Goal: Book appointment/travel/reservation

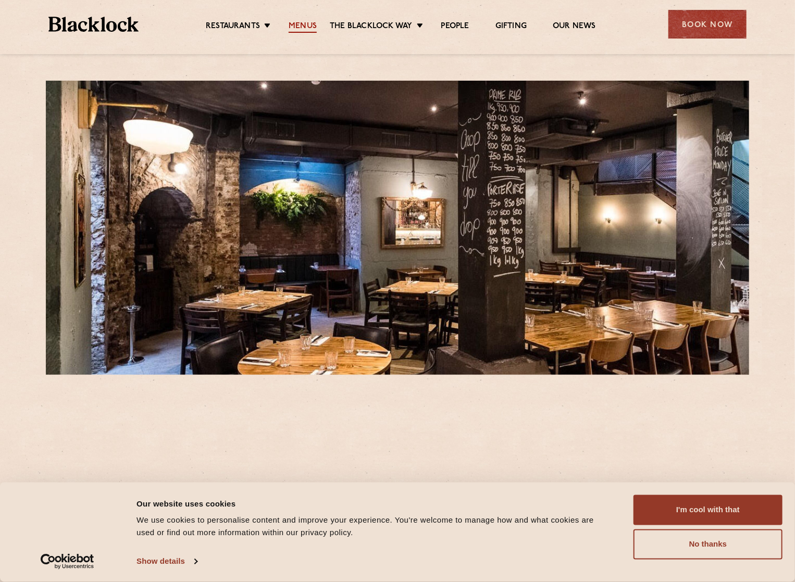
click at [311, 28] on link "Menus" at bounding box center [303, 26] width 28 height 11
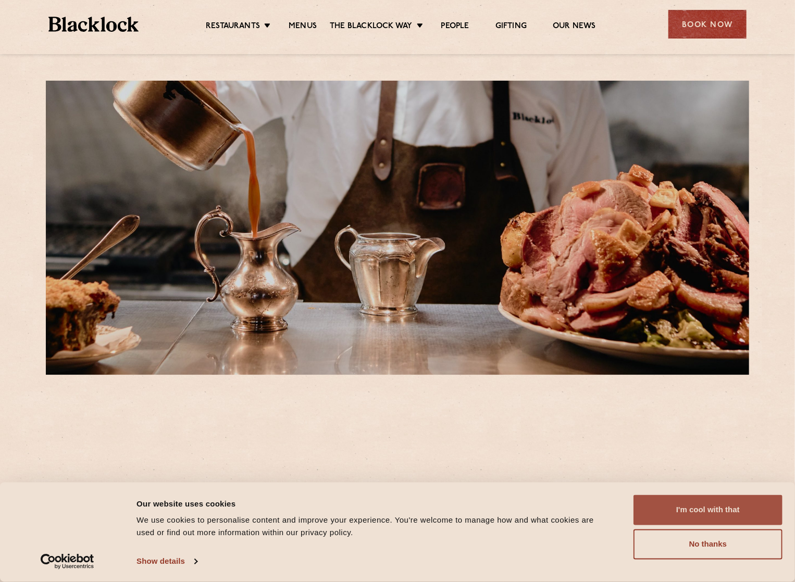
click at [711, 513] on button "I'm cool with that" at bounding box center [708, 510] width 149 height 30
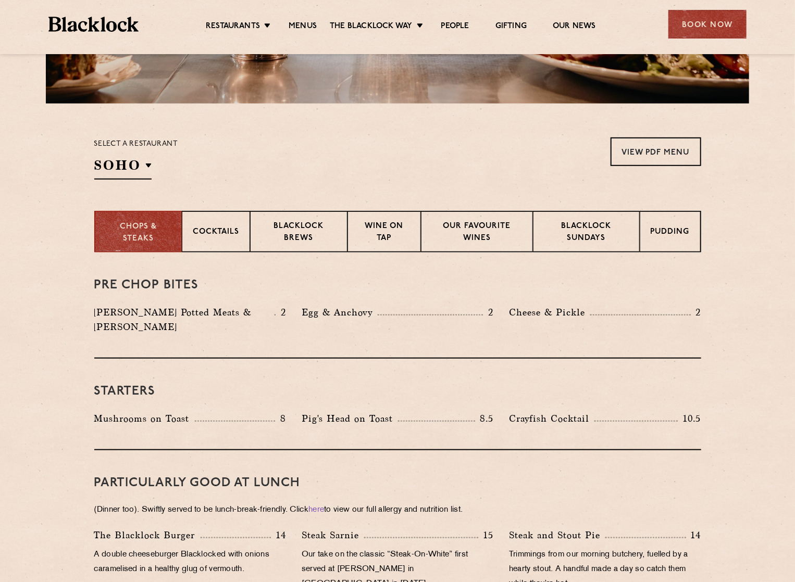
scroll to position [260, 0]
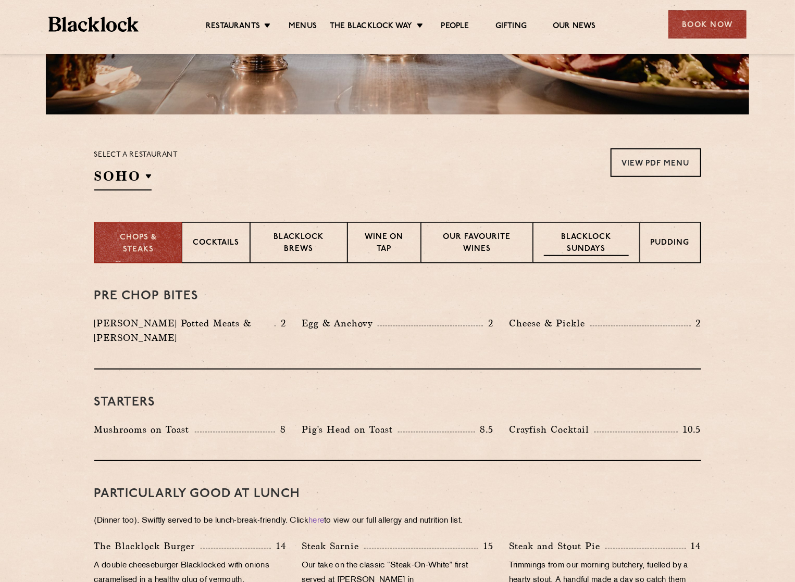
click at [593, 240] on p "Blacklock Sundays" at bounding box center [586, 244] width 84 height 24
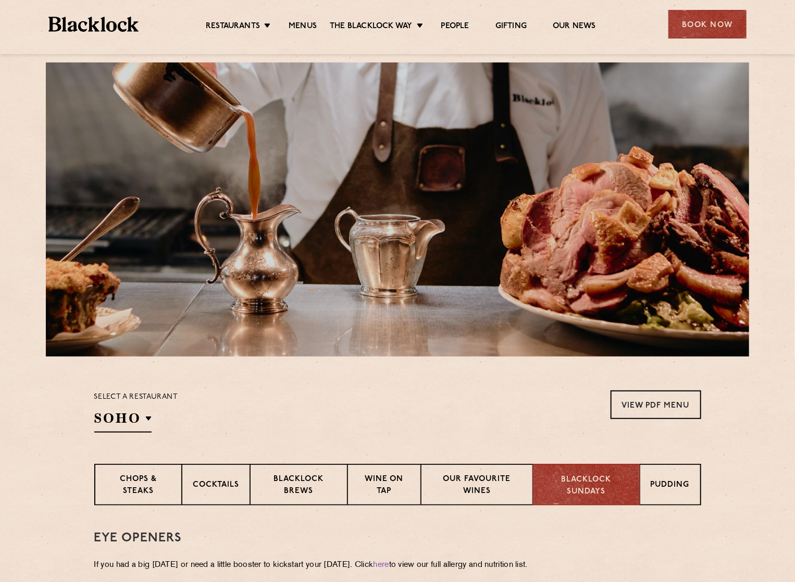
scroll to position [0, 0]
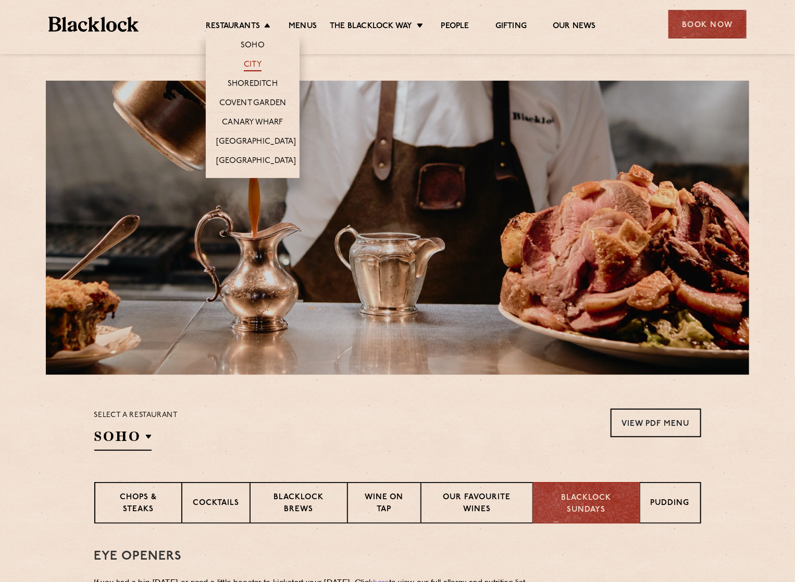
click at [256, 66] on link "City" at bounding box center [253, 65] width 18 height 11
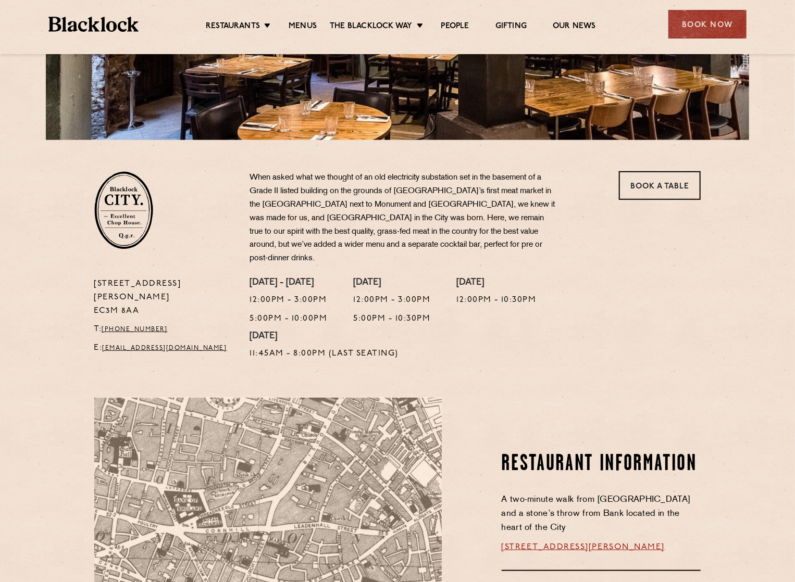
scroll to position [260, 0]
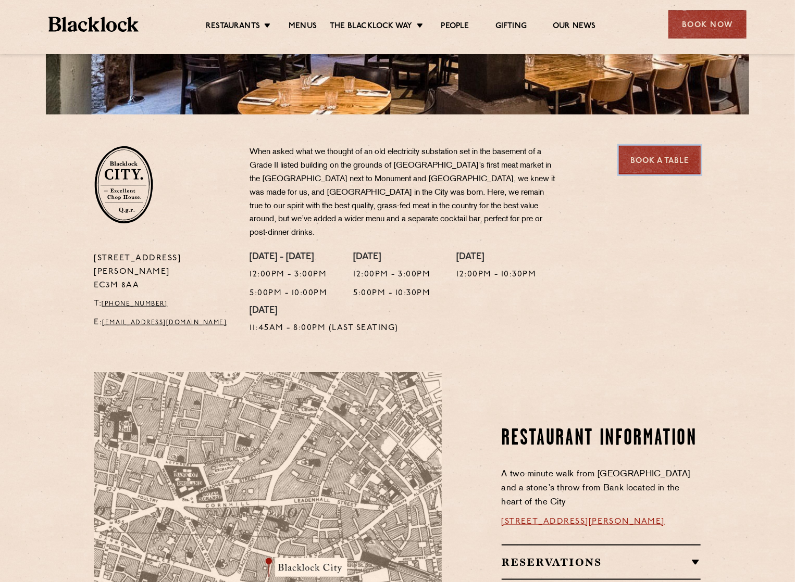
click at [660, 162] on link "Book a Table" at bounding box center [660, 160] width 82 height 29
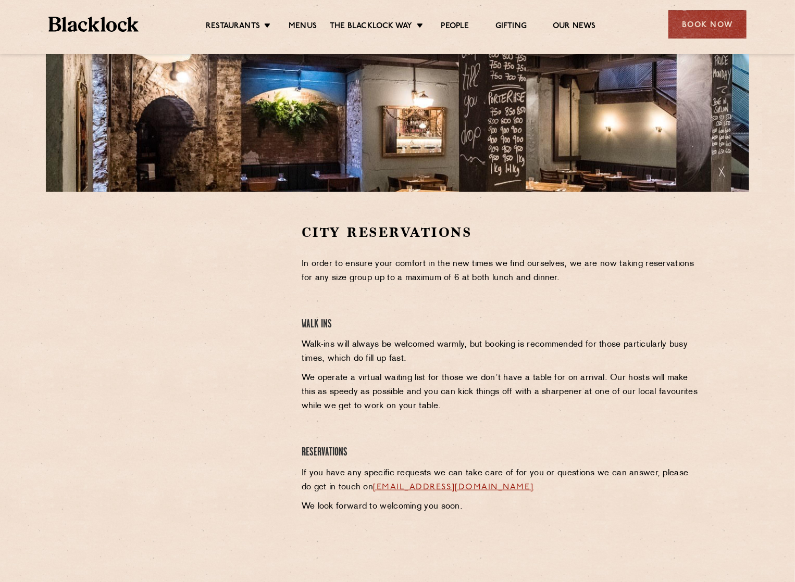
scroll to position [208, 0]
